Goal: Task Accomplishment & Management: Use online tool/utility

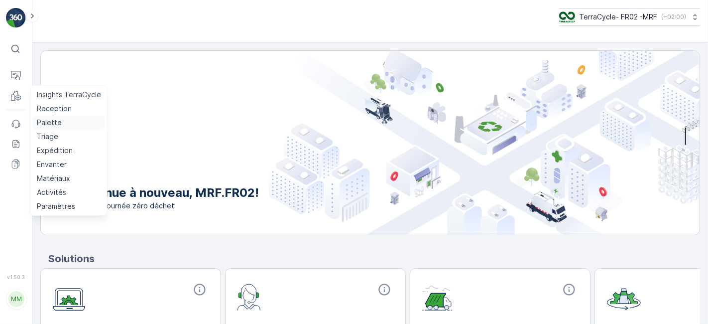
click at [53, 120] on p "Palette" at bounding box center [49, 123] width 25 height 10
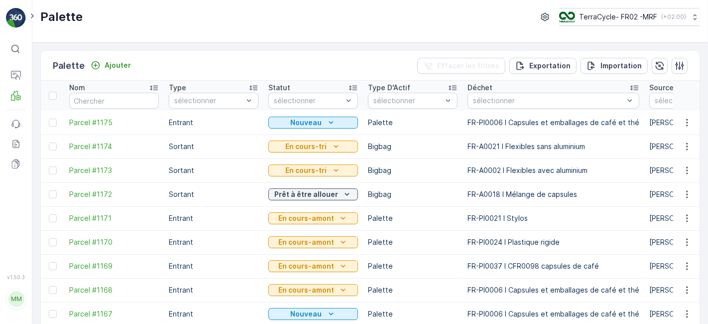
click at [682, 120] on icon "button" at bounding box center [687, 123] width 10 height 10
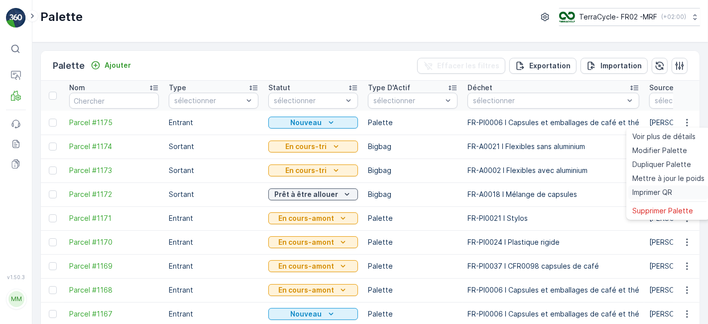
click at [661, 194] on span "Imprimer QR" at bounding box center [652, 192] width 40 height 10
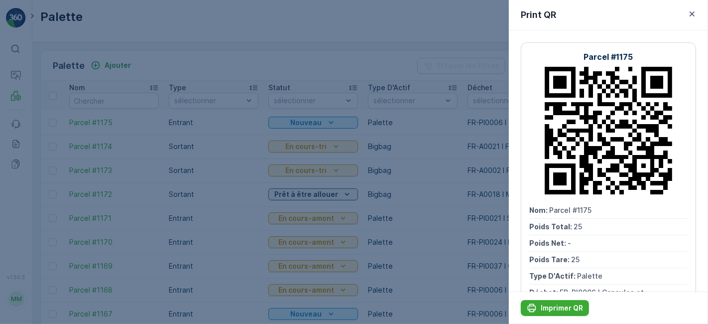
scroll to position [37, 0]
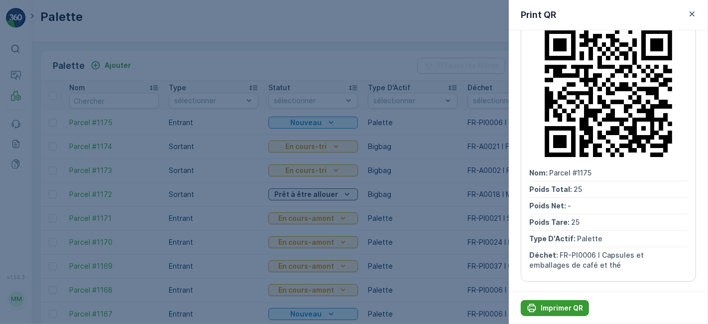
click at [561, 302] on button "Imprimer QR" at bounding box center [555, 308] width 68 height 16
click at [577, 305] on p "Imprimer QR" at bounding box center [562, 308] width 42 height 10
click at [545, 306] on p "Imprimer QR" at bounding box center [562, 308] width 42 height 10
click at [562, 306] on p "Imprimer QR" at bounding box center [562, 308] width 42 height 10
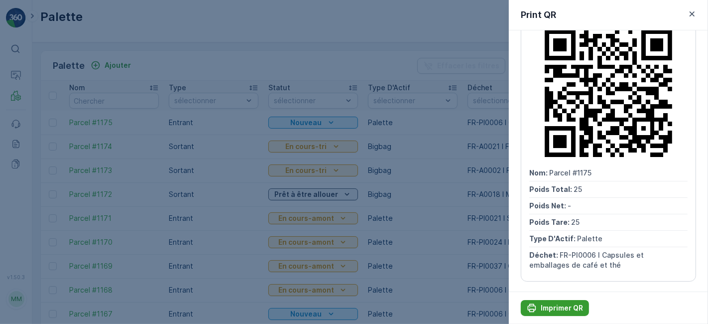
click at [556, 309] on p "Imprimer QR" at bounding box center [562, 308] width 42 height 10
click at [570, 306] on p "Imprimer QR" at bounding box center [562, 308] width 42 height 10
click at [569, 309] on p "Imprimer QR" at bounding box center [562, 308] width 42 height 10
